Goal: Obtain resource: Download file/media

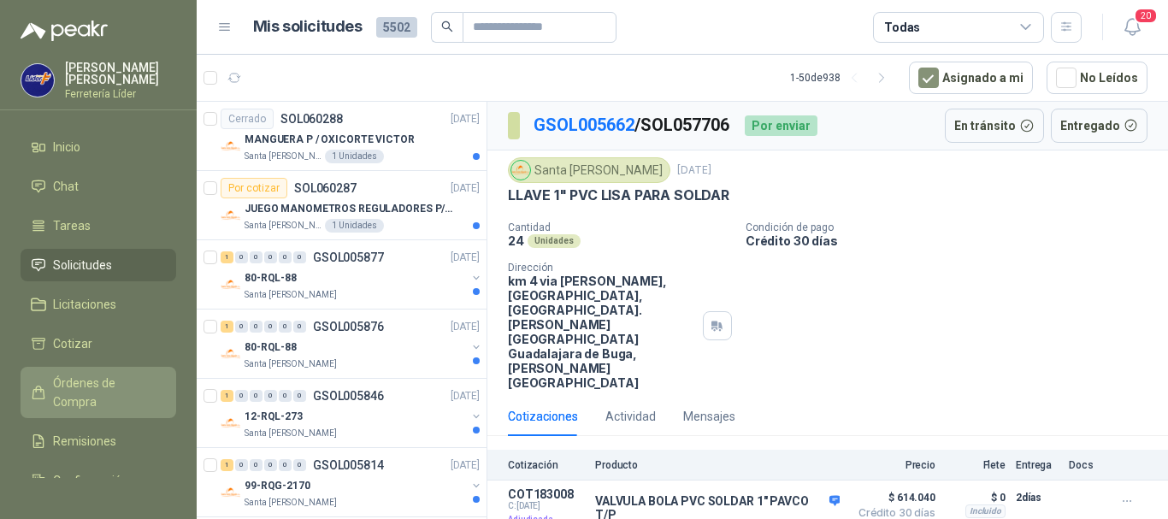
click at [103, 385] on span "Órdenes de Compra" at bounding box center [106, 393] width 107 height 38
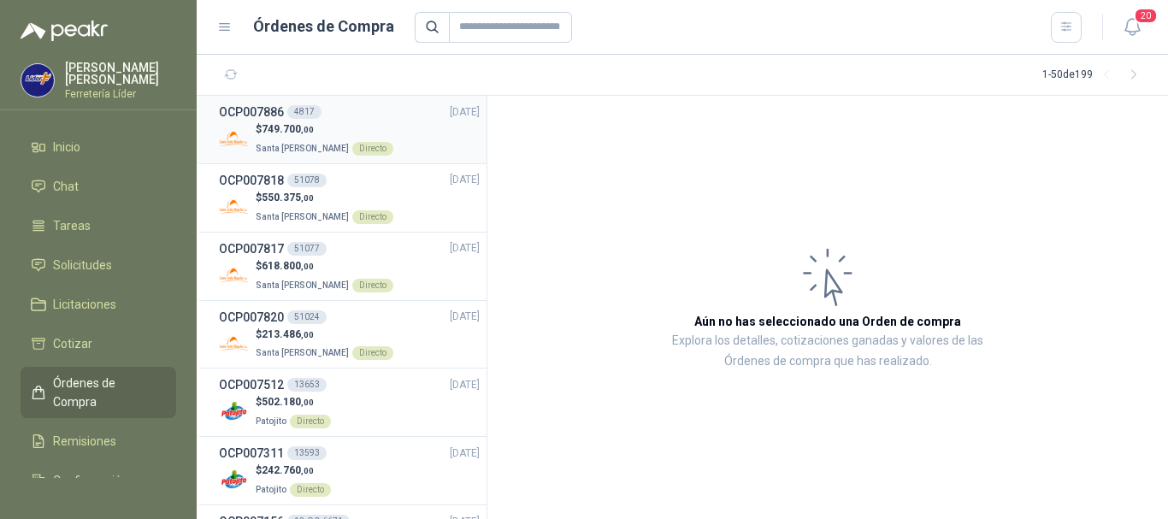
click at [399, 126] on div "$ 749.700 ,00 Santa [PERSON_NAME] Directo" at bounding box center [349, 138] width 261 height 35
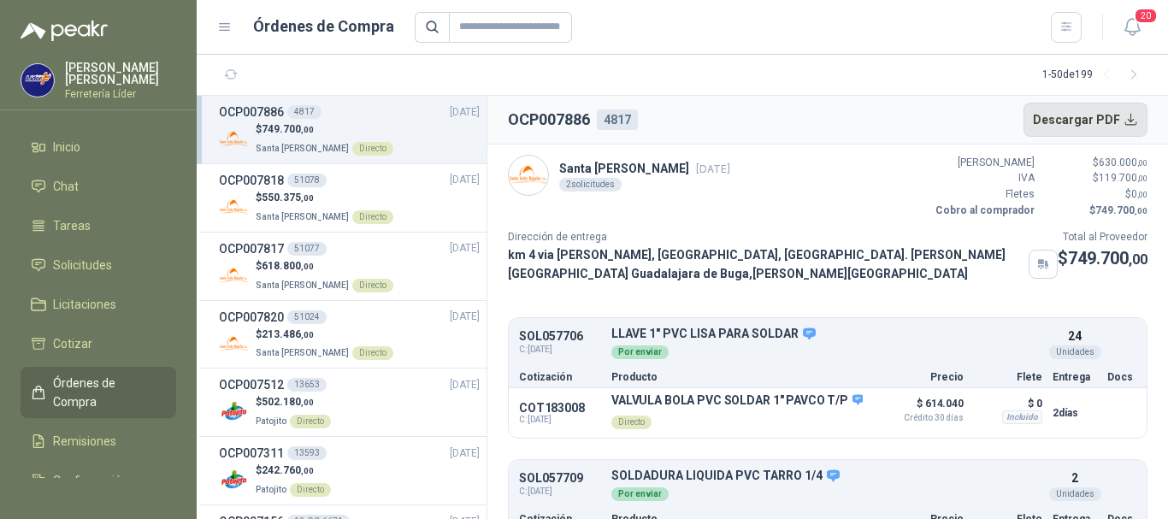
click at [1093, 117] on button "Descargar PDF" at bounding box center [1086, 120] width 125 height 34
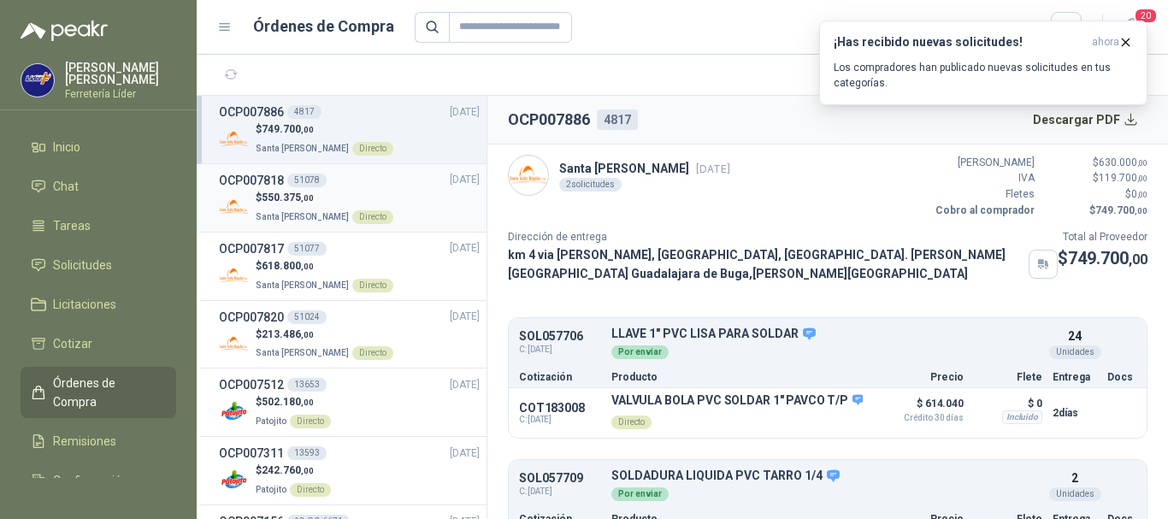
click at [398, 203] on div "$ 550.375 ,00 Santa [PERSON_NAME] Directo" at bounding box center [349, 207] width 261 height 35
